Goal: Transaction & Acquisition: Purchase product/service

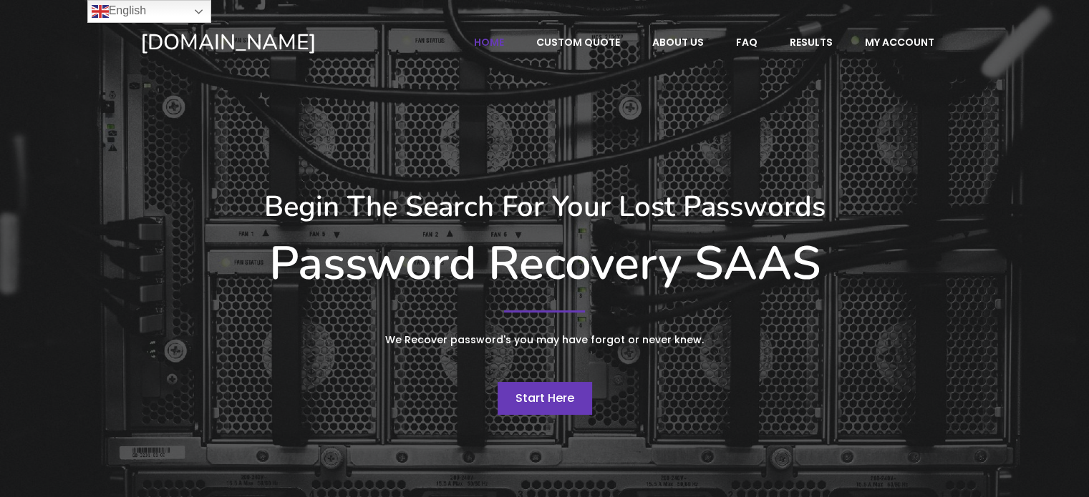
click at [548, 396] on span "Start Here" at bounding box center [544, 398] width 59 height 16
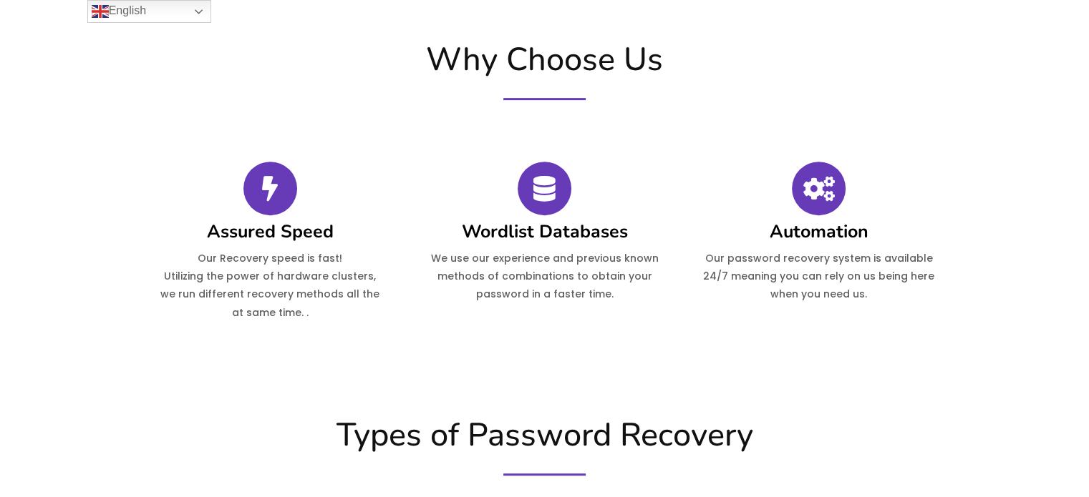
scroll to position [564, 0]
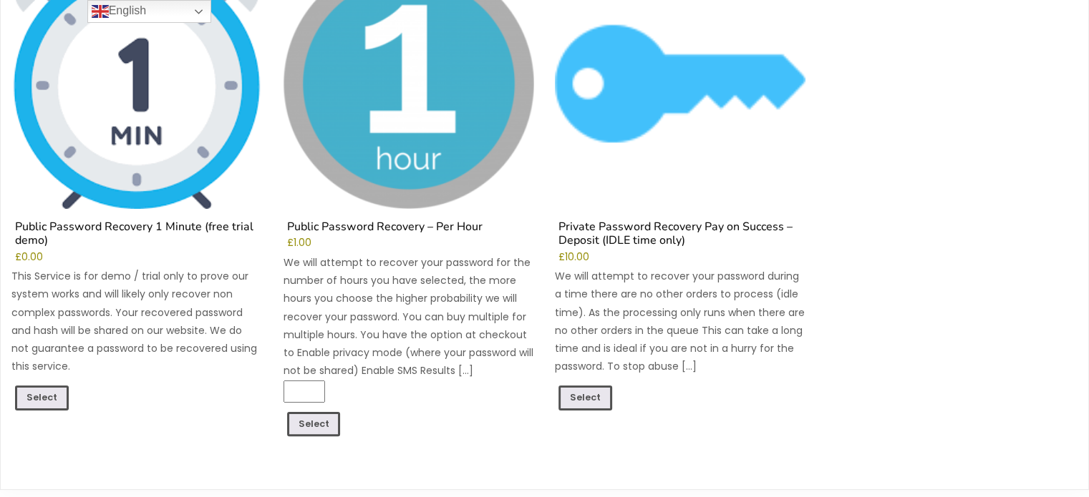
scroll to position [272, 0]
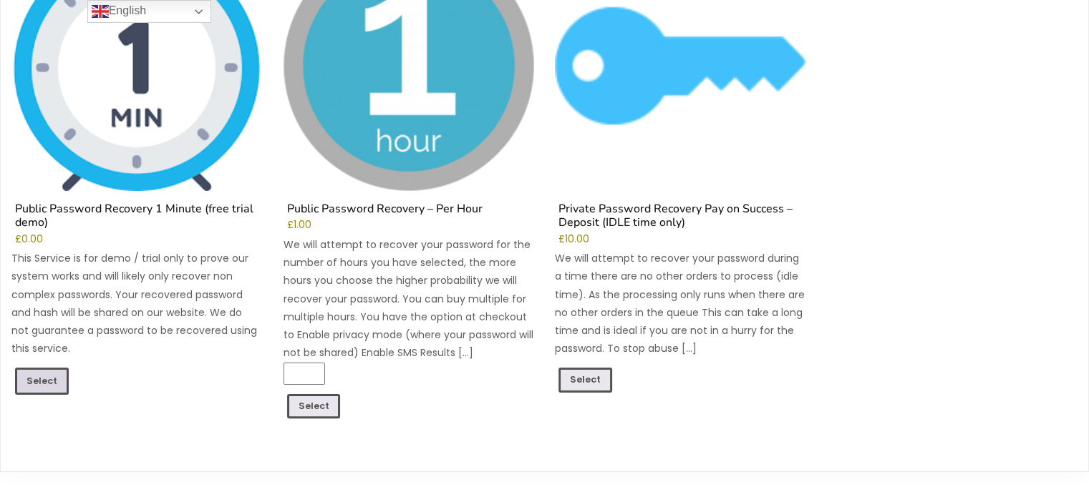
click at [40, 377] on link "Select" at bounding box center [42, 381] width 54 height 27
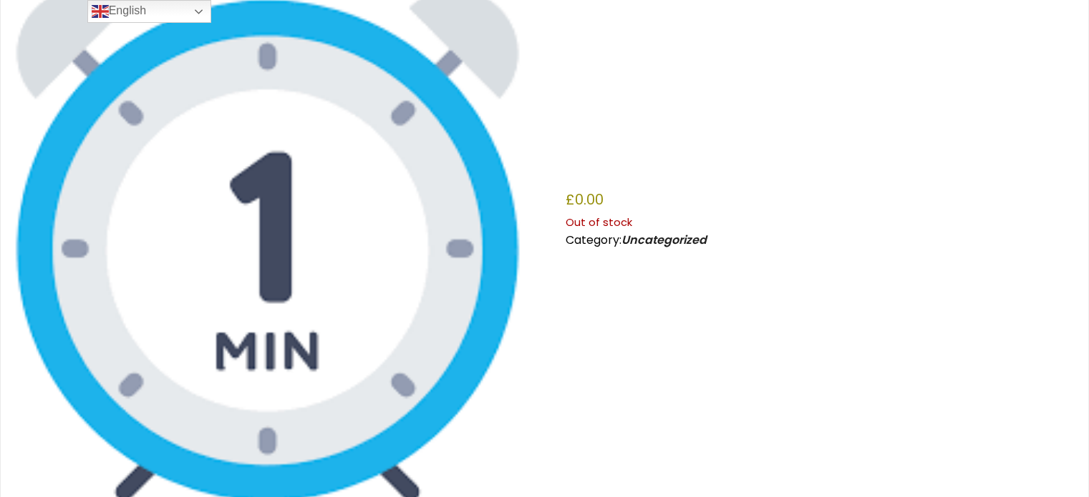
scroll to position [132, 0]
click at [346, 201] on img at bounding box center [267, 245] width 512 height 512
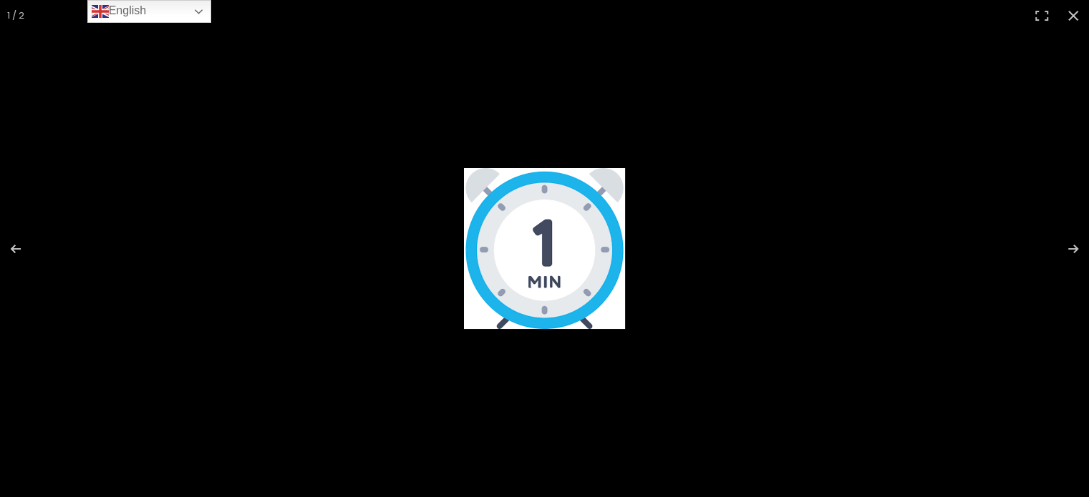
click at [520, 240] on img at bounding box center [544, 248] width 161 height 161
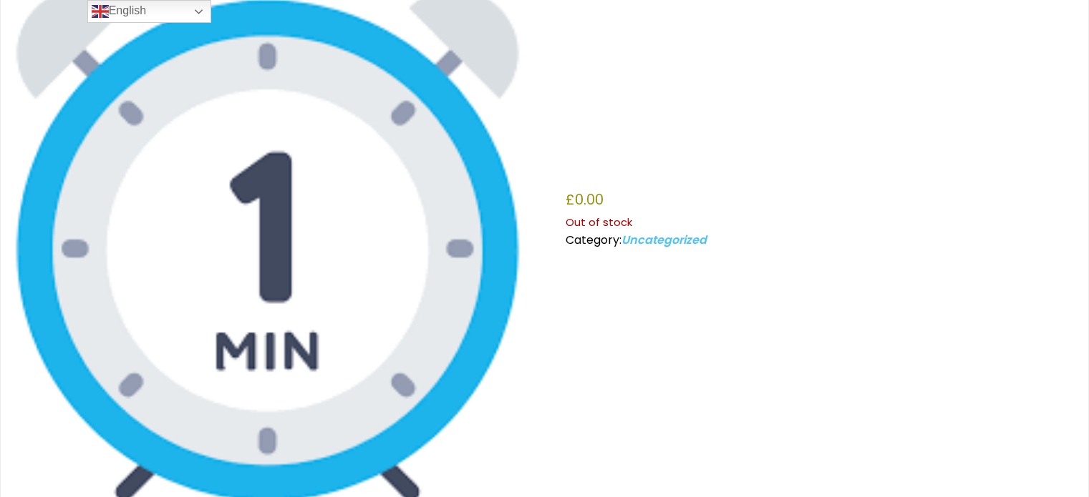
click at [653, 243] on link "Uncategorized" at bounding box center [663, 240] width 85 height 16
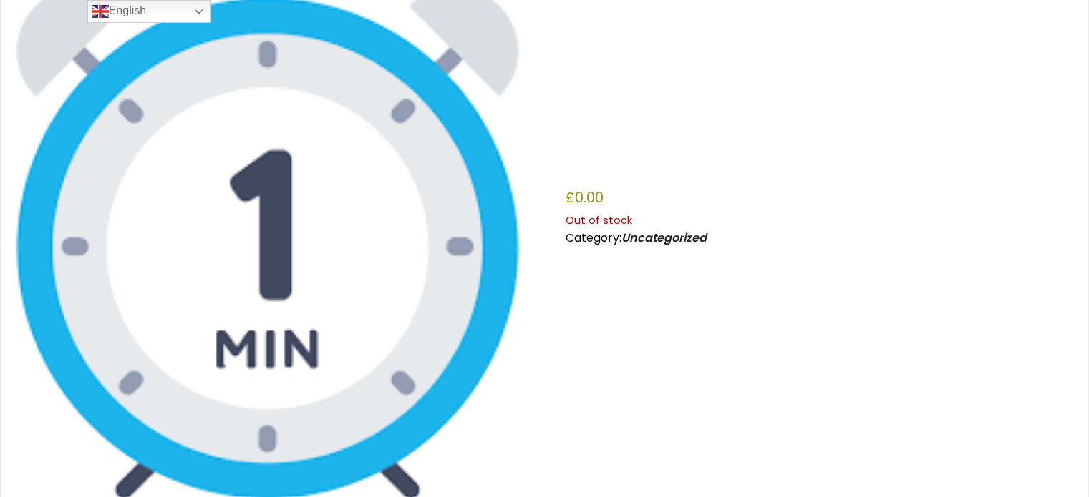
scroll to position [135, 0]
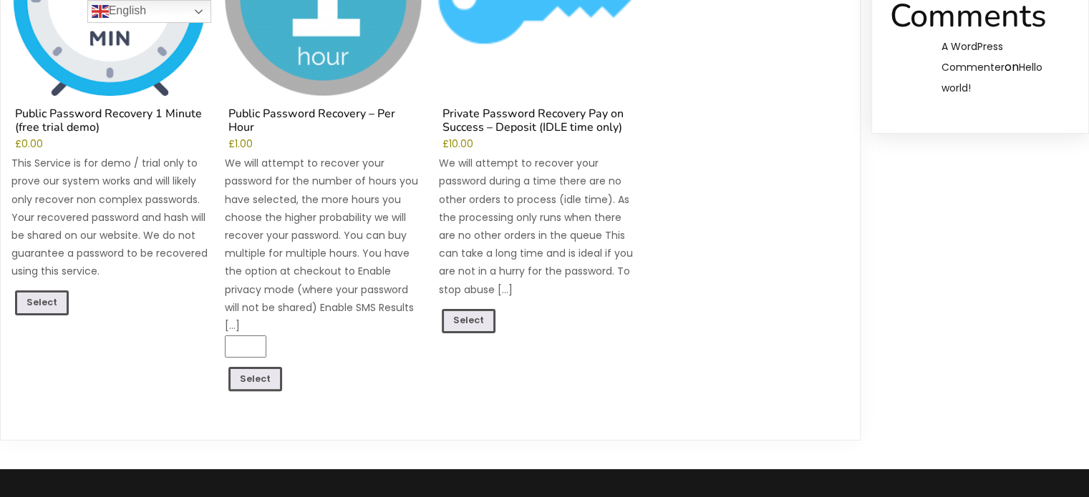
scroll to position [295, 0]
